Goal: Task Accomplishment & Management: Manage account settings

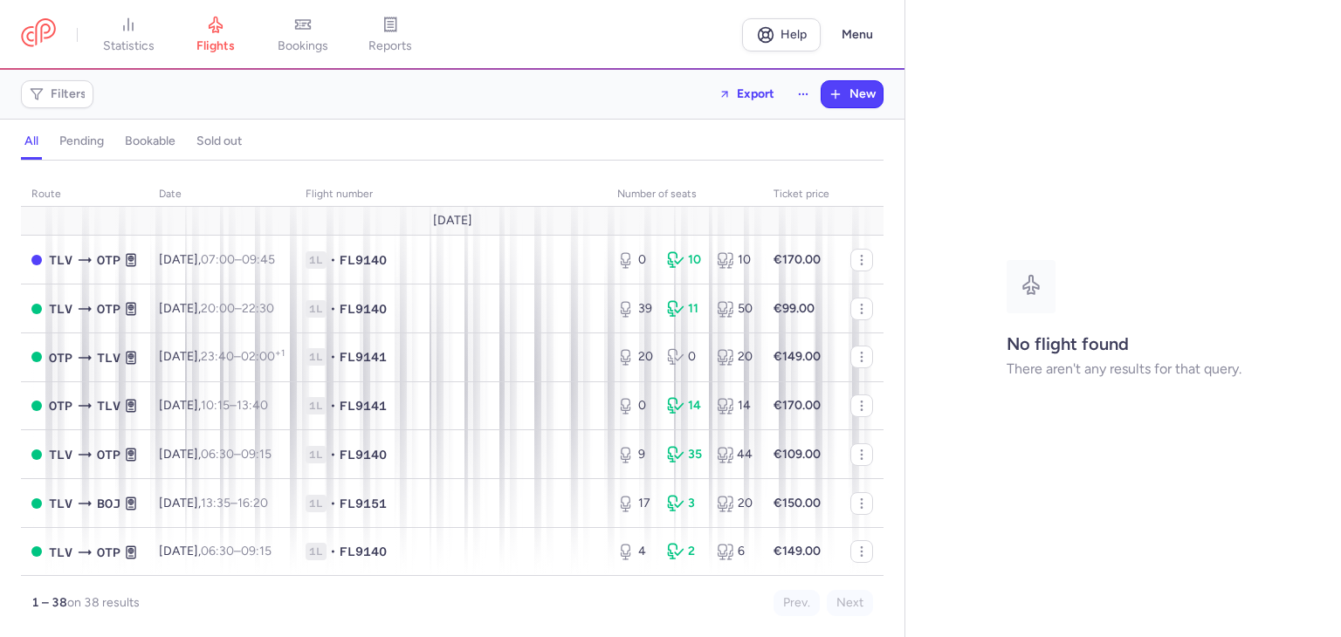
click at [1307, 21] on line "button" at bounding box center [1307, 20] width 9 height 9
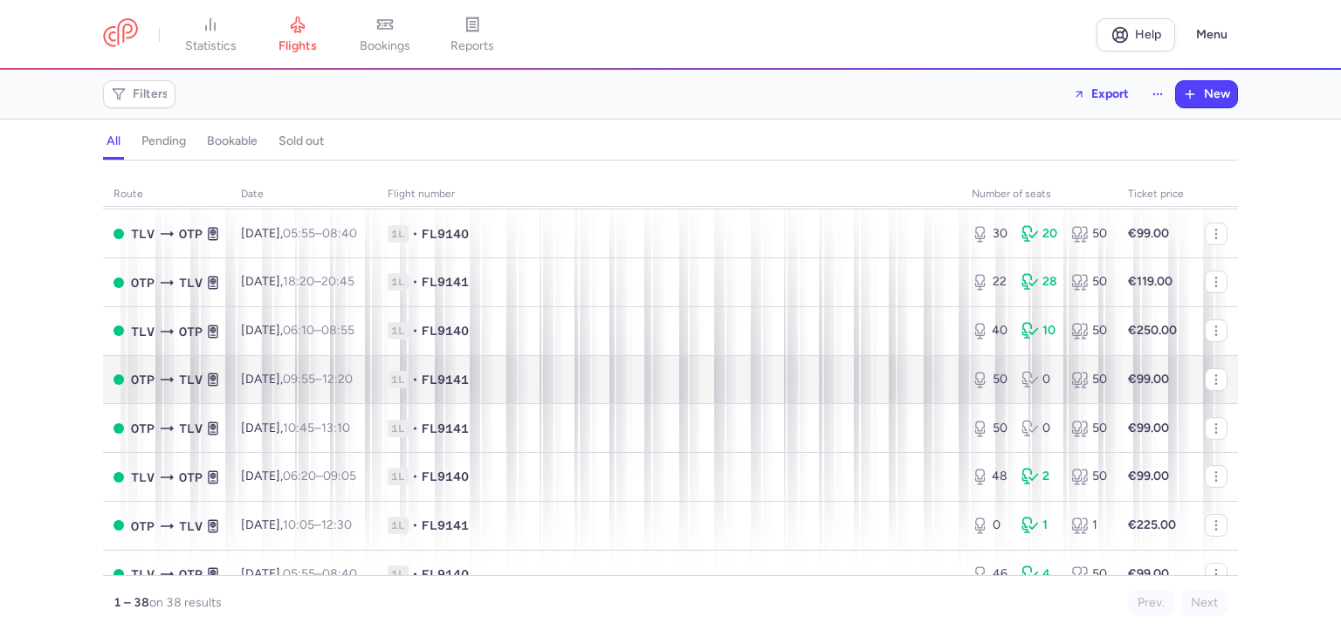
scroll to position [1048, 0]
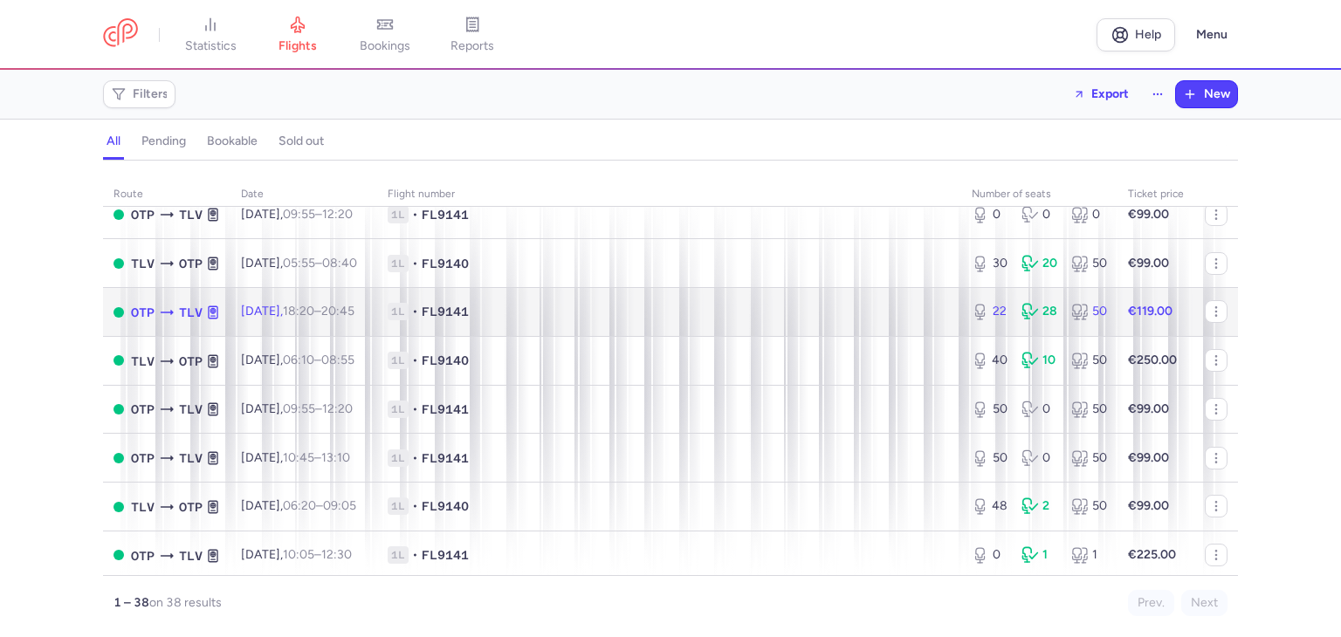
click at [661, 326] on td "1L • FL9141" at bounding box center [669, 312] width 584 height 49
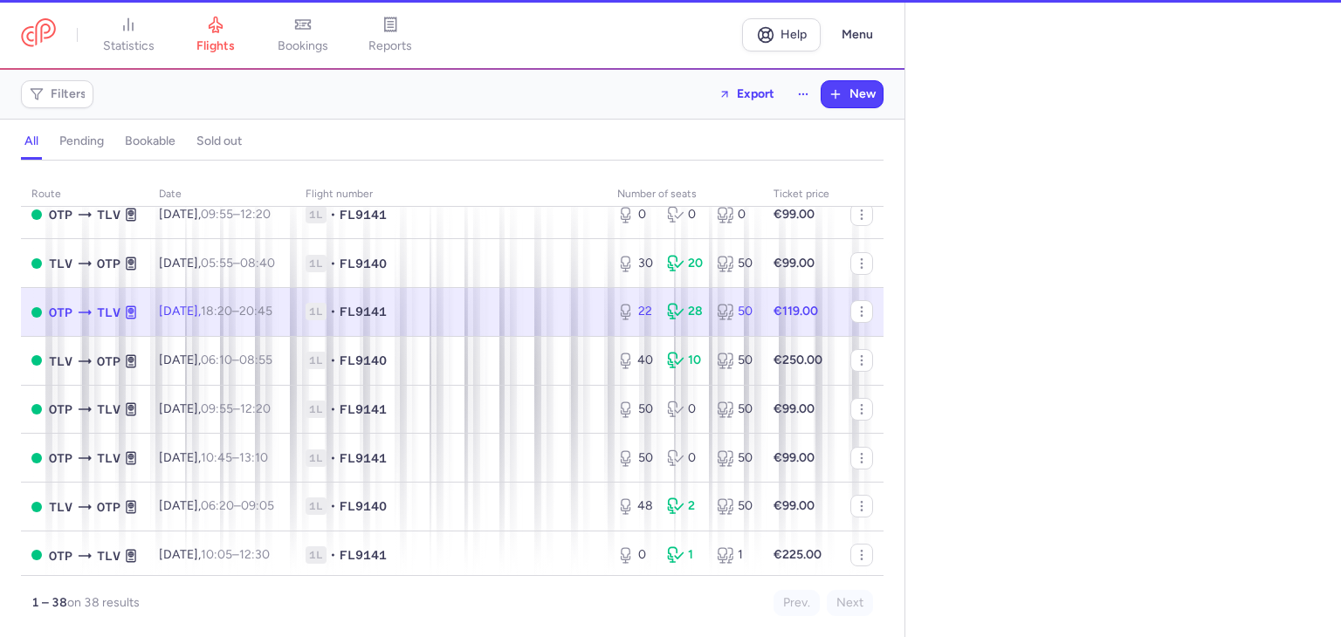
select select "days"
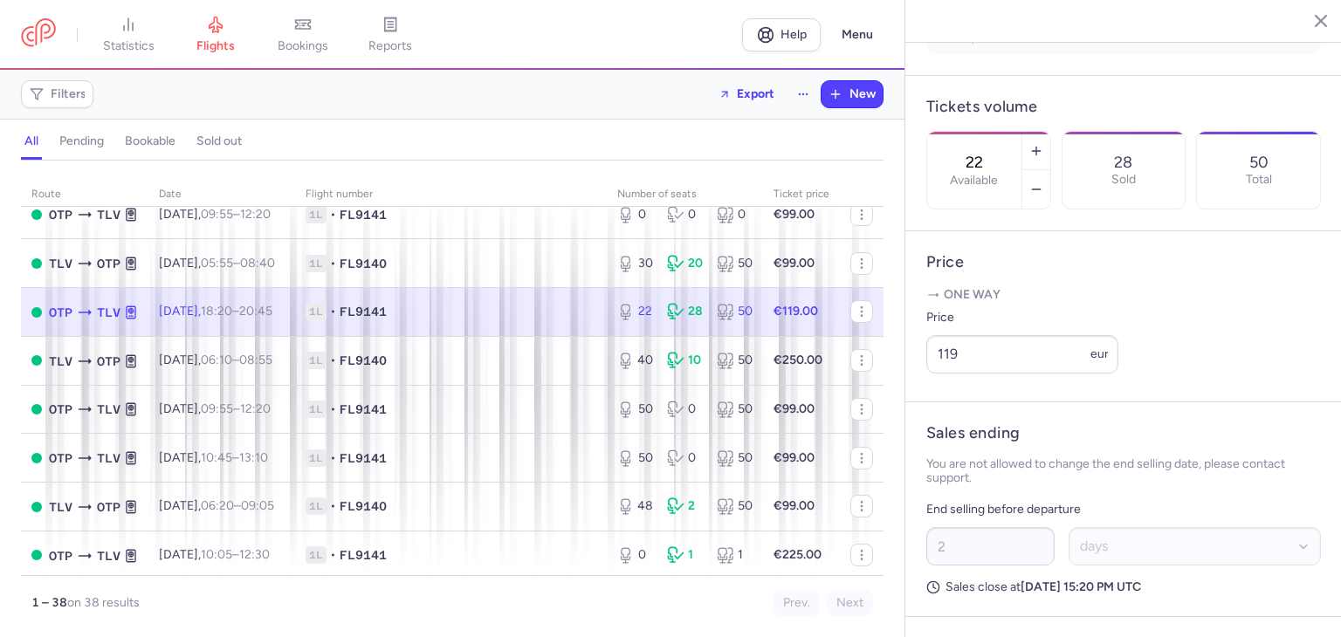
scroll to position [524, 0]
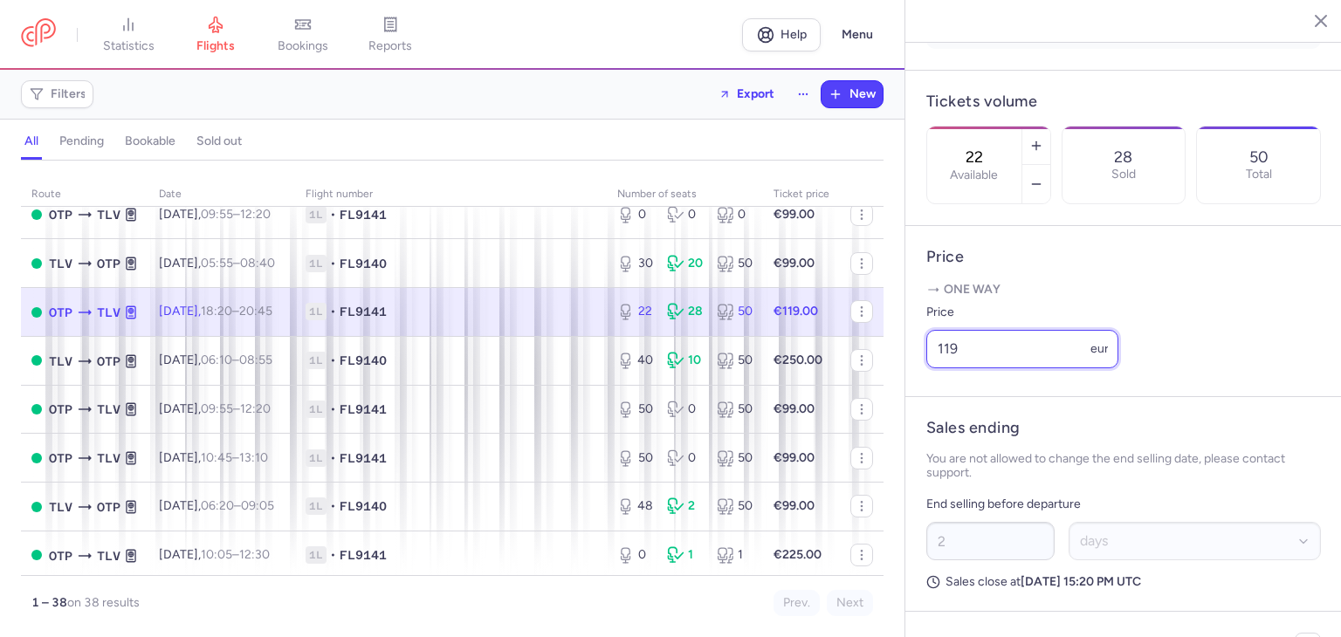
click at [1014, 368] on input "119" at bounding box center [1022, 349] width 192 height 38
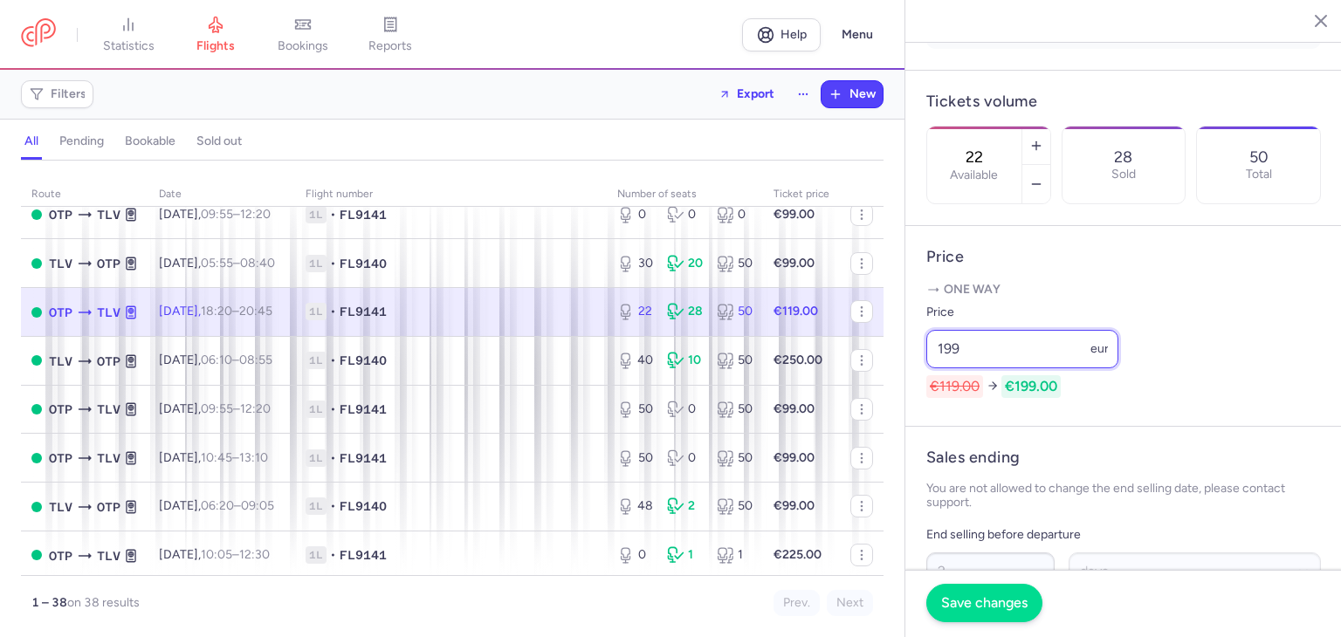
type input "199"
click at [1016, 611] on span "Save changes" at bounding box center [984, 603] width 86 height 16
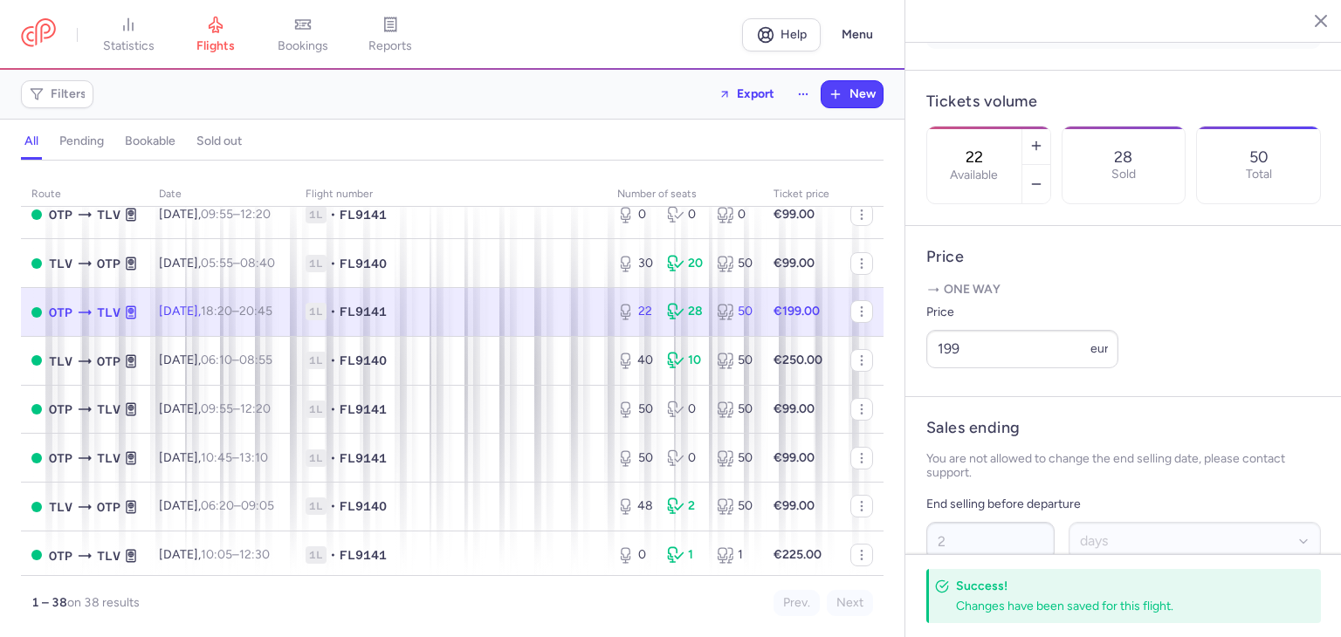
click at [1315, 17] on icon "button" at bounding box center [1307, 19] width 17 height 17
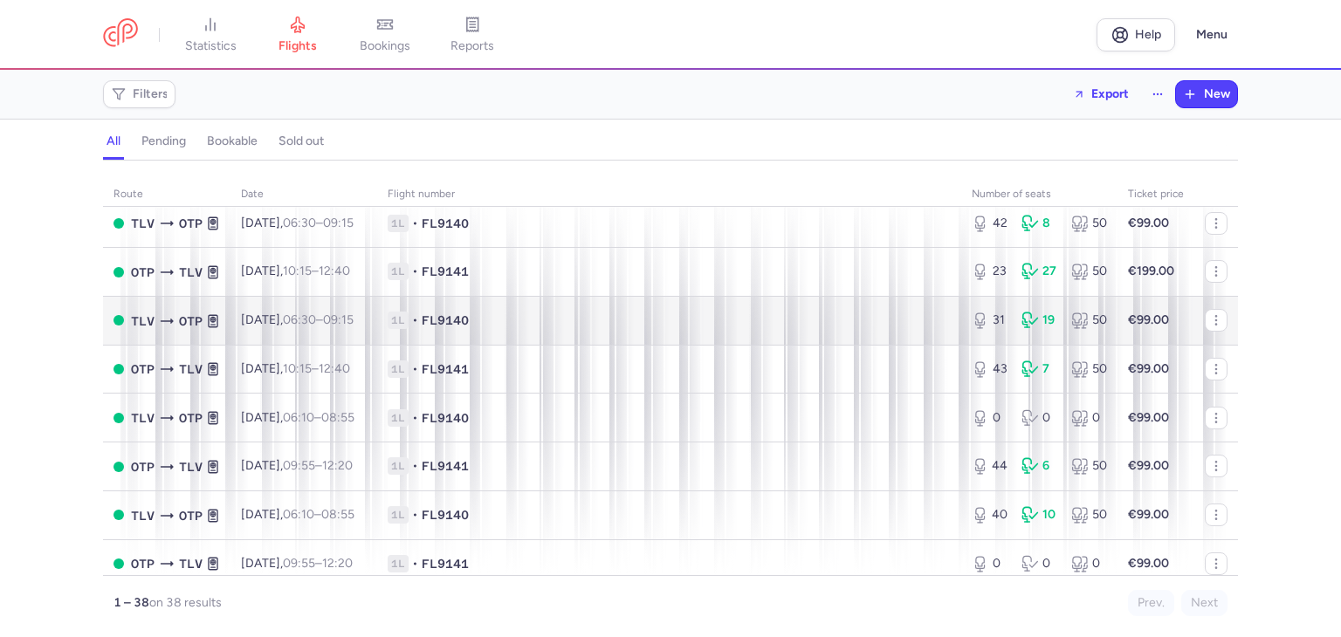
scroll to position [611, 0]
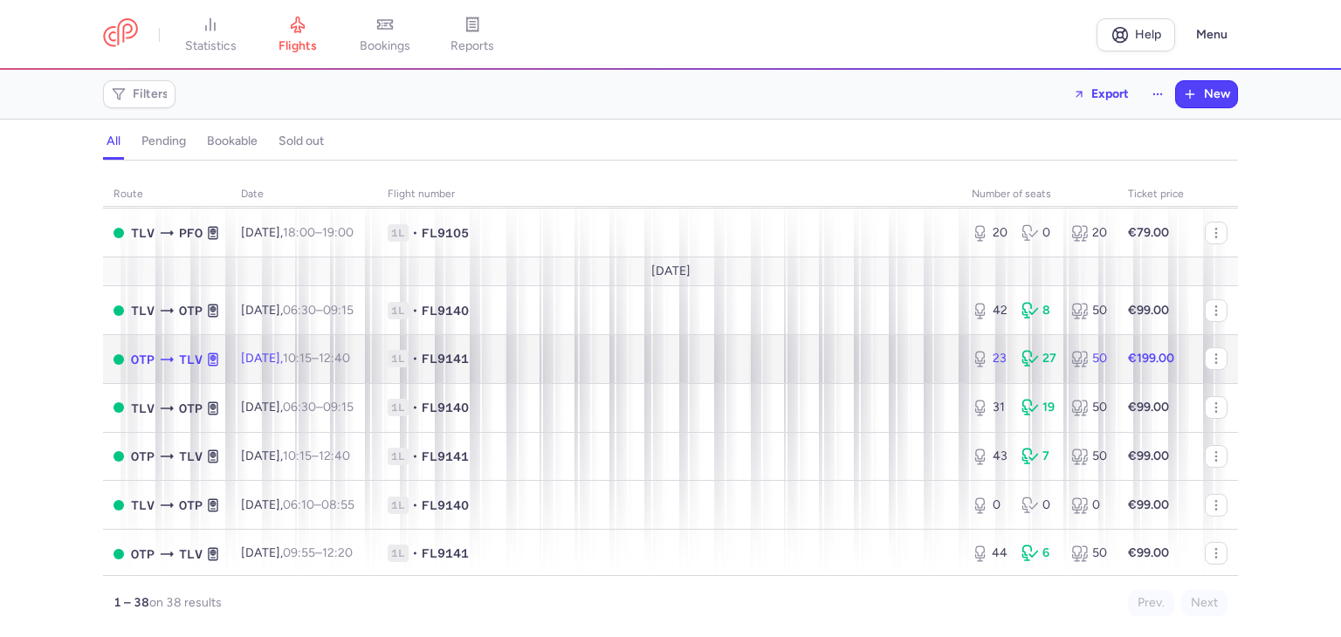
click at [803, 368] on span "1L • FL9141" at bounding box center [669, 358] width 563 height 17
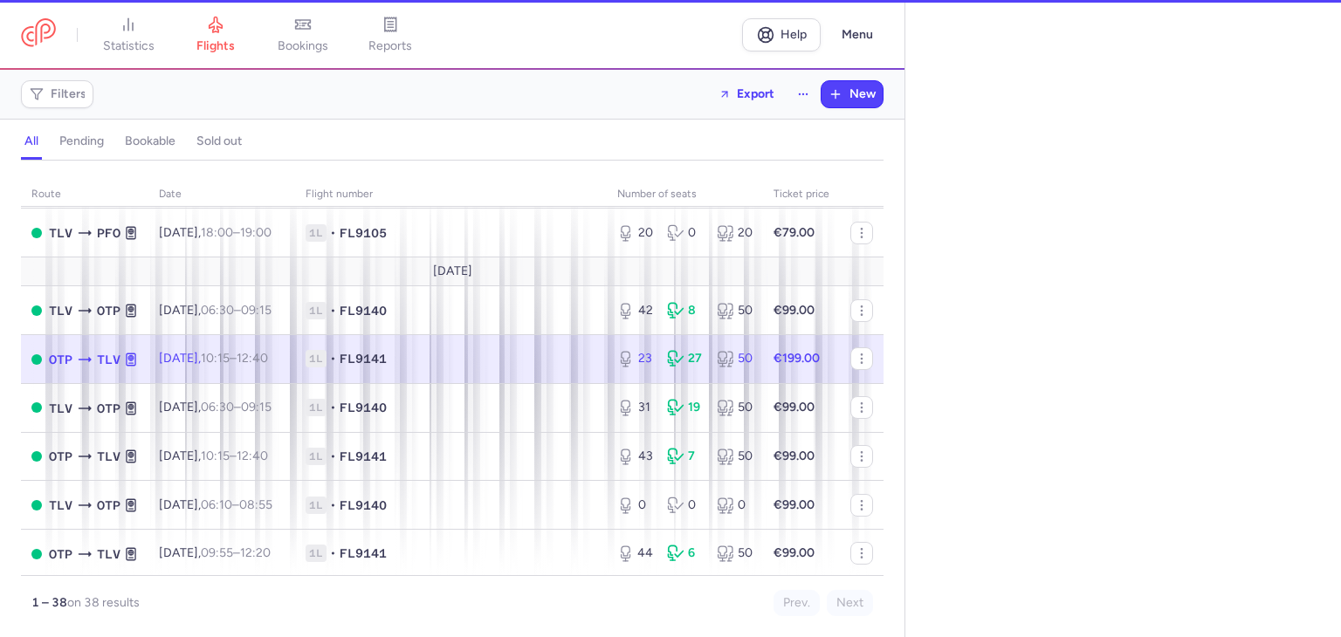
select select "days"
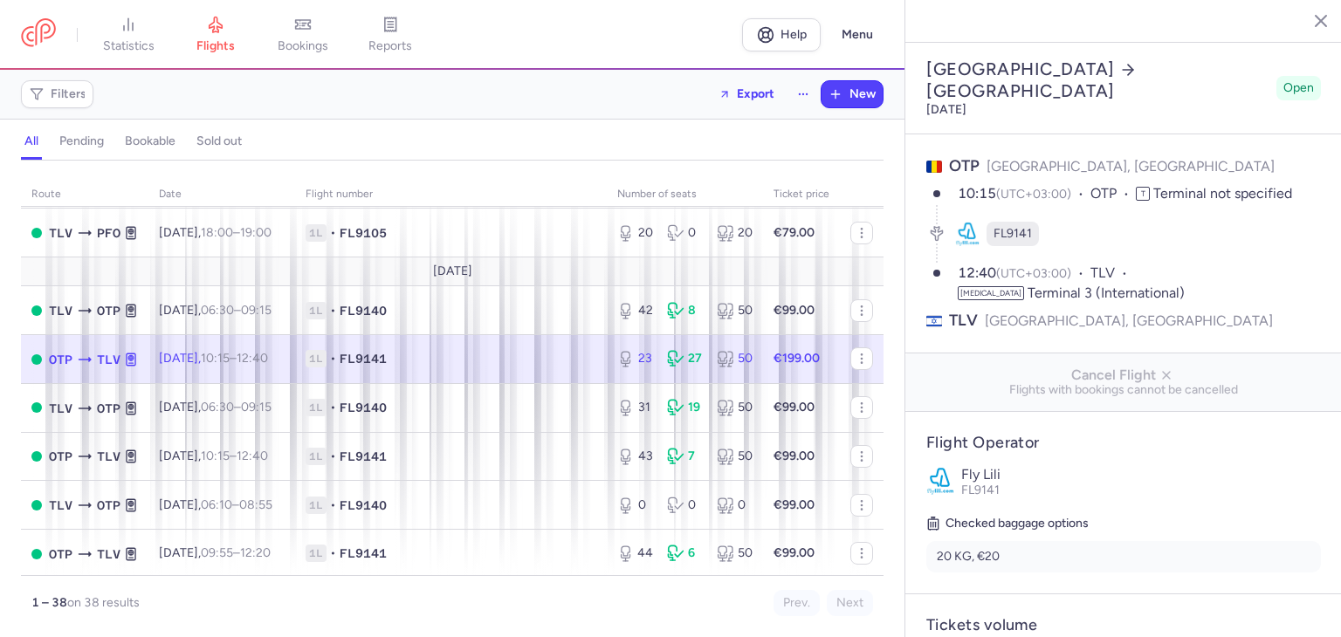
click at [1308, 12] on icon "button" at bounding box center [1307, 19] width 17 height 17
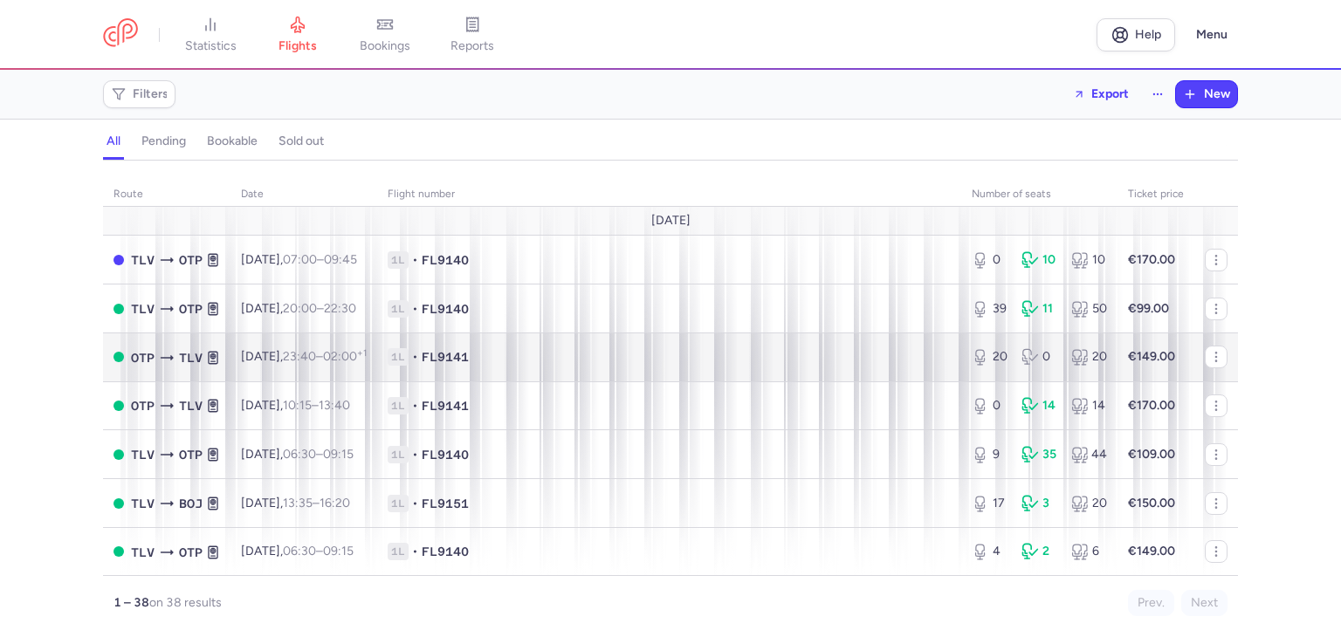
scroll to position [436, 0]
